Goal: Navigation & Orientation: Go to known website

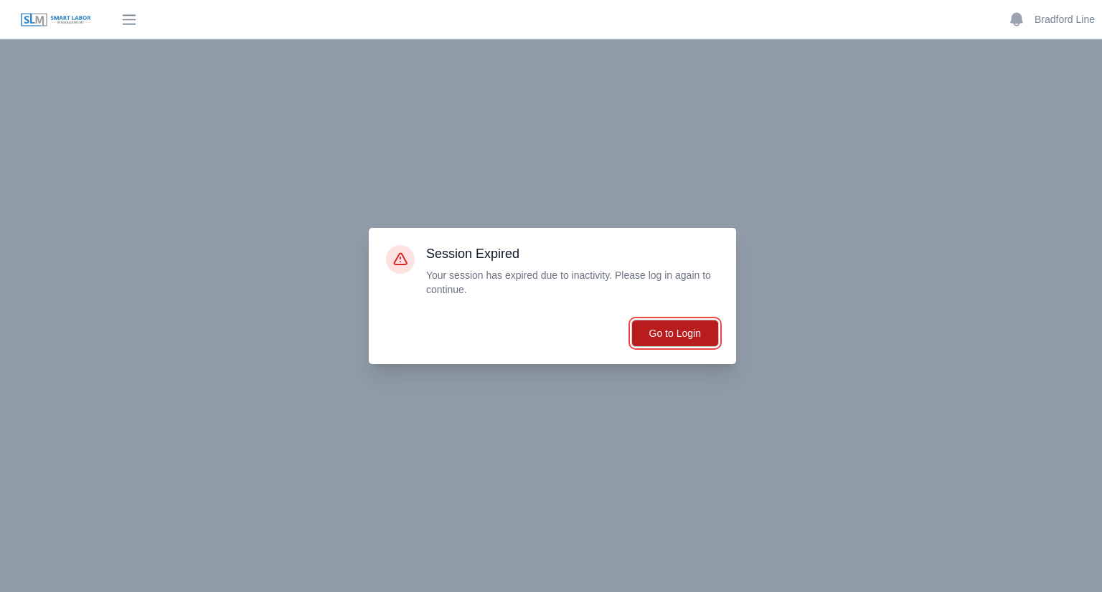
click at [674, 328] on button "Go to Login" at bounding box center [674, 333] width 87 height 27
